Goal: Transaction & Acquisition: Subscribe to service/newsletter

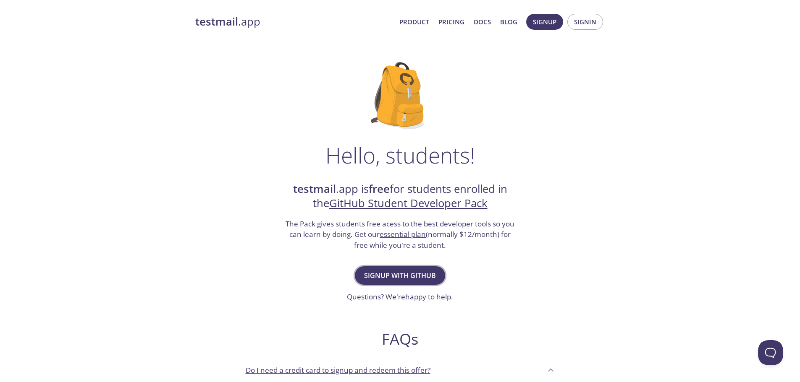
click at [395, 273] on span "Signup with GitHub" at bounding box center [400, 276] width 72 height 12
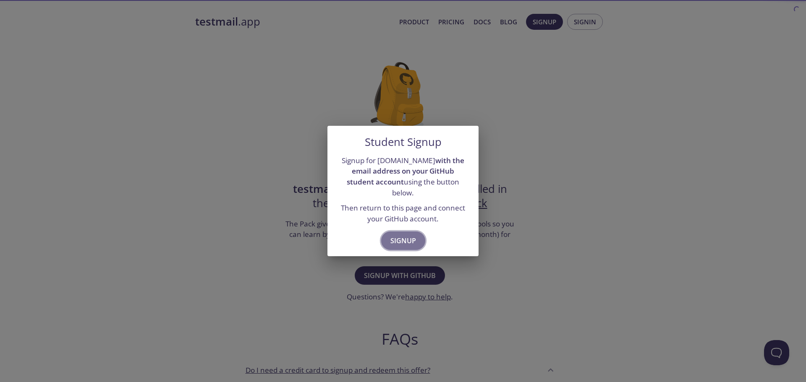
click at [408, 239] on span "Signup" at bounding box center [403, 241] width 26 height 12
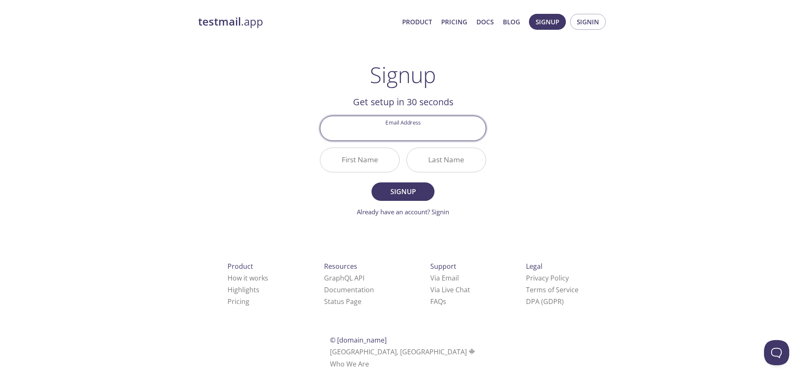
click at [416, 138] on input "Email Address" at bounding box center [402, 128] width 165 height 24
type input "[EMAIL_ADDRESS][DOMAIN_NAME]"
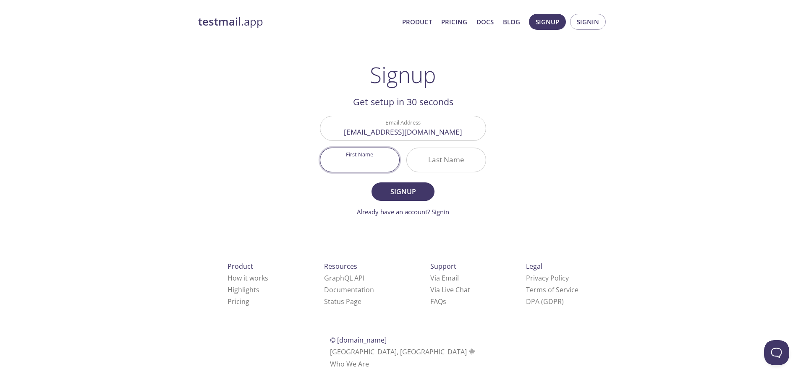
click at [375, 160] on input "First Name" at bounding box center [359, 160] width 79 height 24
type input "[PERSON_NAME]"
type input "Simarra"
click at [394, 193] on span "Signup" at bounding box center [403, 192] width 44 height 12
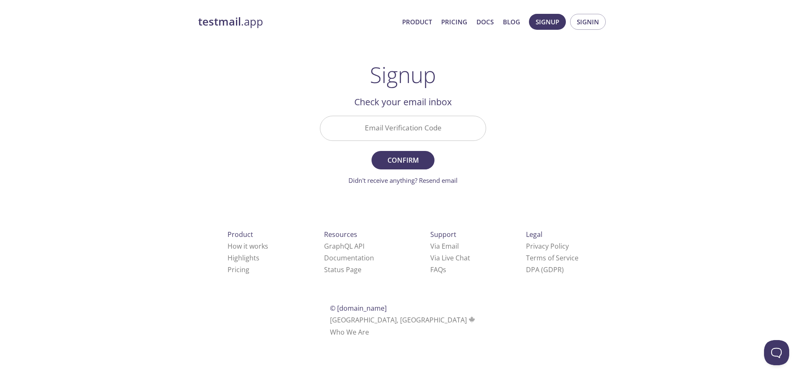
click at [398, 136] on input "Email Verification Code" at bounding box center [402, 128] width 165 height 24
type input "5LKRSPX"
click at [399, 157] on span "Confirm" at bounding box center [403, 160] width 44 height 12
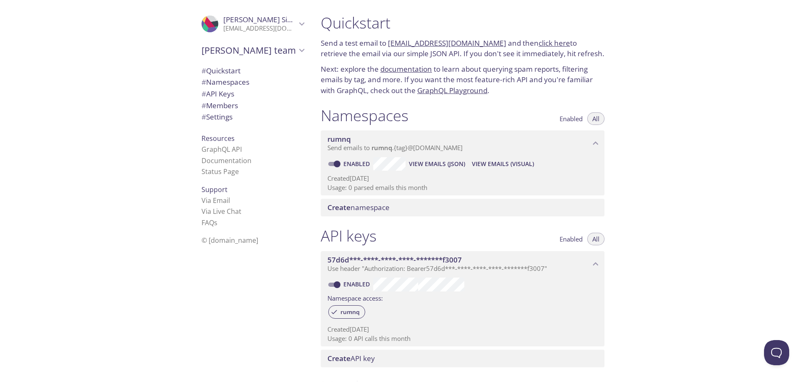
click at [539, 43] on link "click here" at bounding box center [554, 43] width 31 height 10
